Goal: Information Seeking & Learning: Understand process/instructions

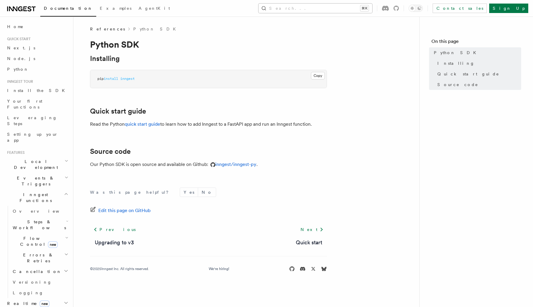
click at [330, 8] on button "Search... ⌘K" at bounding box center [315, 8] width 114 height 9
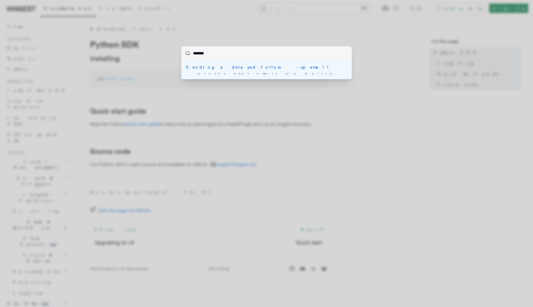
type input "********"
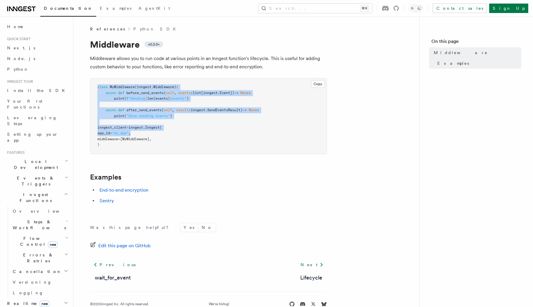
drag, startPoint x: 140, startPoint y: 83, endPoint x: 146, endPoint y: 132, distance: 48.9
click at [146, 132] on pre "class MyMiddleware ( inngest . Middleware ): async def before_send_events ( sel…" at bounding box center [208, 115] width 236 height 75
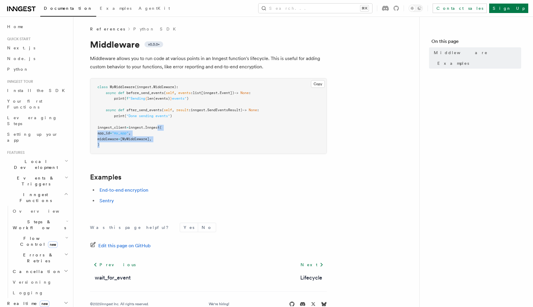
drag, startPoint x: 163, startPoint y: 143, endPoint x: 163, endPoint y: 119, distance: 24.0
click at [163, 128] on pre "class MyMiddleware ( inngest . Middleware ): async def before_send_events ( sel…" at bounding box center [208, 115] width 236 height 75
click at [163, 111] on span "(" at bounding box center [163, 110] width 2 height 4
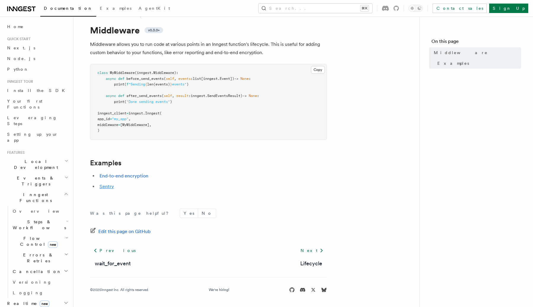
click at [108, 187] on link "Sentry" at bounding box center [106, 187] width 15 height 6
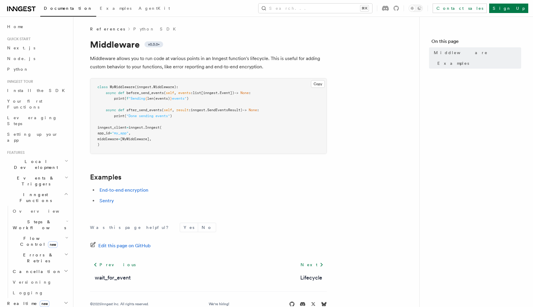
click at [119, 129] on span "inngest_client" at bounding box center [111, 128] width 29 height 4
click at [119, 128] on span "inngest_client" at bounding box center [111, 128] width 29 height 4
click at [136, 127] on span "inngest" at bounding box center [135, 128] width 15 height 4
drag, startPoint x: 135, startPoint y: 127, endPoint x: 157, endPoint y: 128, distance: 22.2
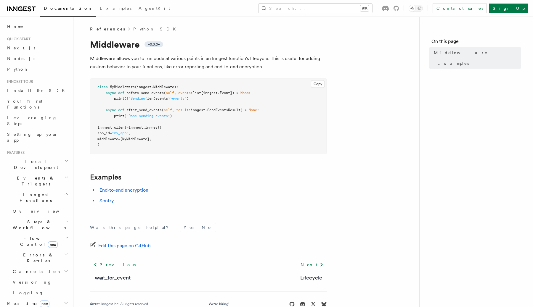
click at [157, 128] on span "inngest_client = inngest . Inngest (" at bounding box center [129, 128] width 64 height 4
drag, startPoint x: 133, startPoint y: 128, endPoint x: 166, endPoint y: 130, distance: 32.9
click at [166, 130] on pre "class MyMiddleware ( inngest . Middleware ): async def before_send_events ( sel…" at bounding box center [208, 115] width 236 height 75
copy span "inngest . Inngest"
click at [166, 130] on pre "class MyMiddleware ( inngest . Middleware ): async def before_send_events ( sel…" at bounding box center [208, 115] width 236 height 75
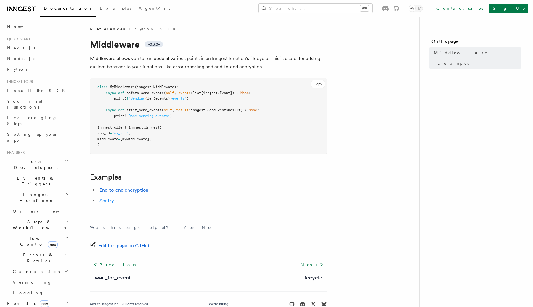
click at [109, 200] on link "Sentry" at bounding box center [106, 201] width 15 height 6
